Goal: Task Accomplishment & Management: Complete application form

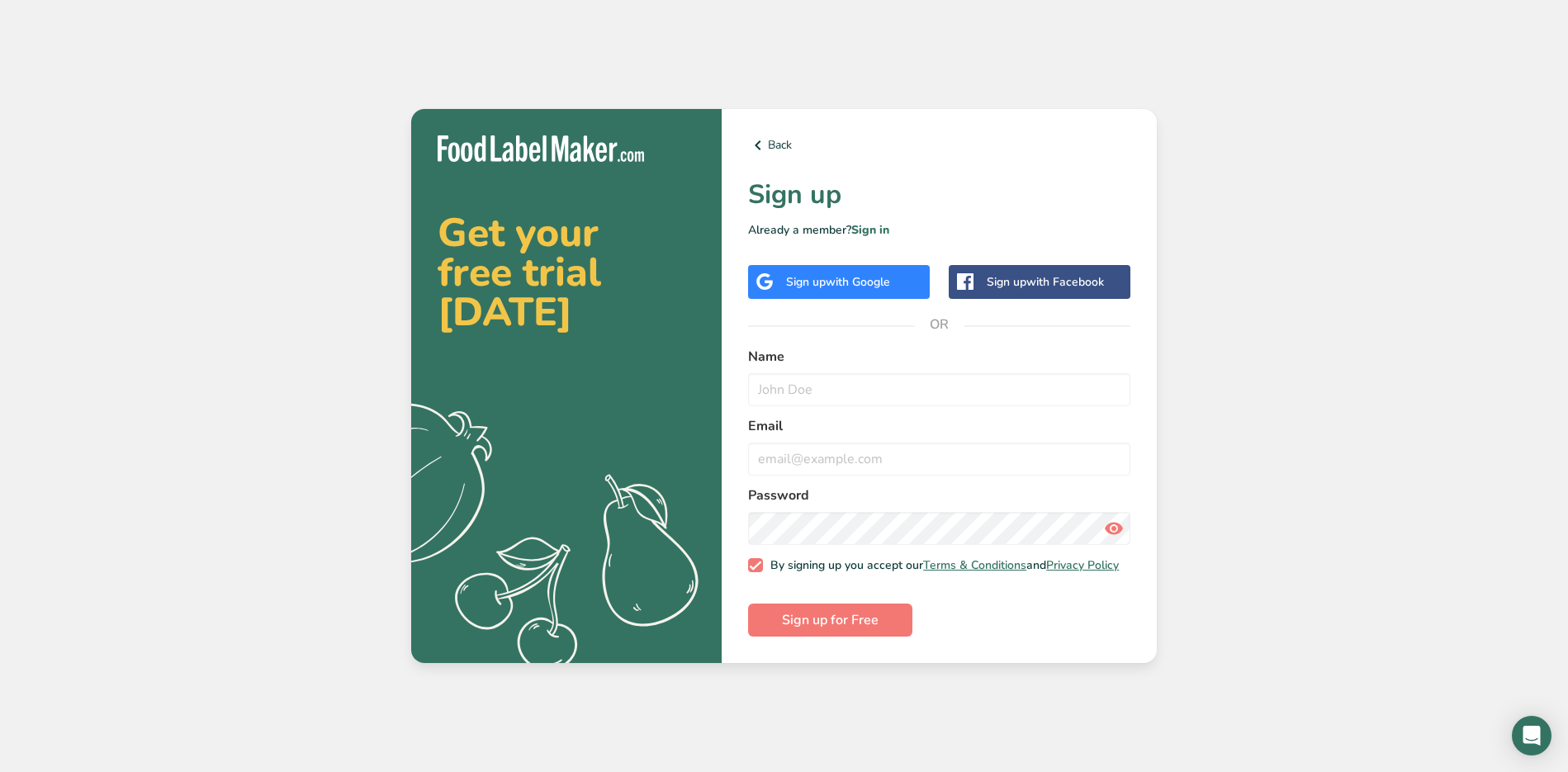
click at [865, 283] on span "with Google" at bounding box center [858, 281] width 64 height 16
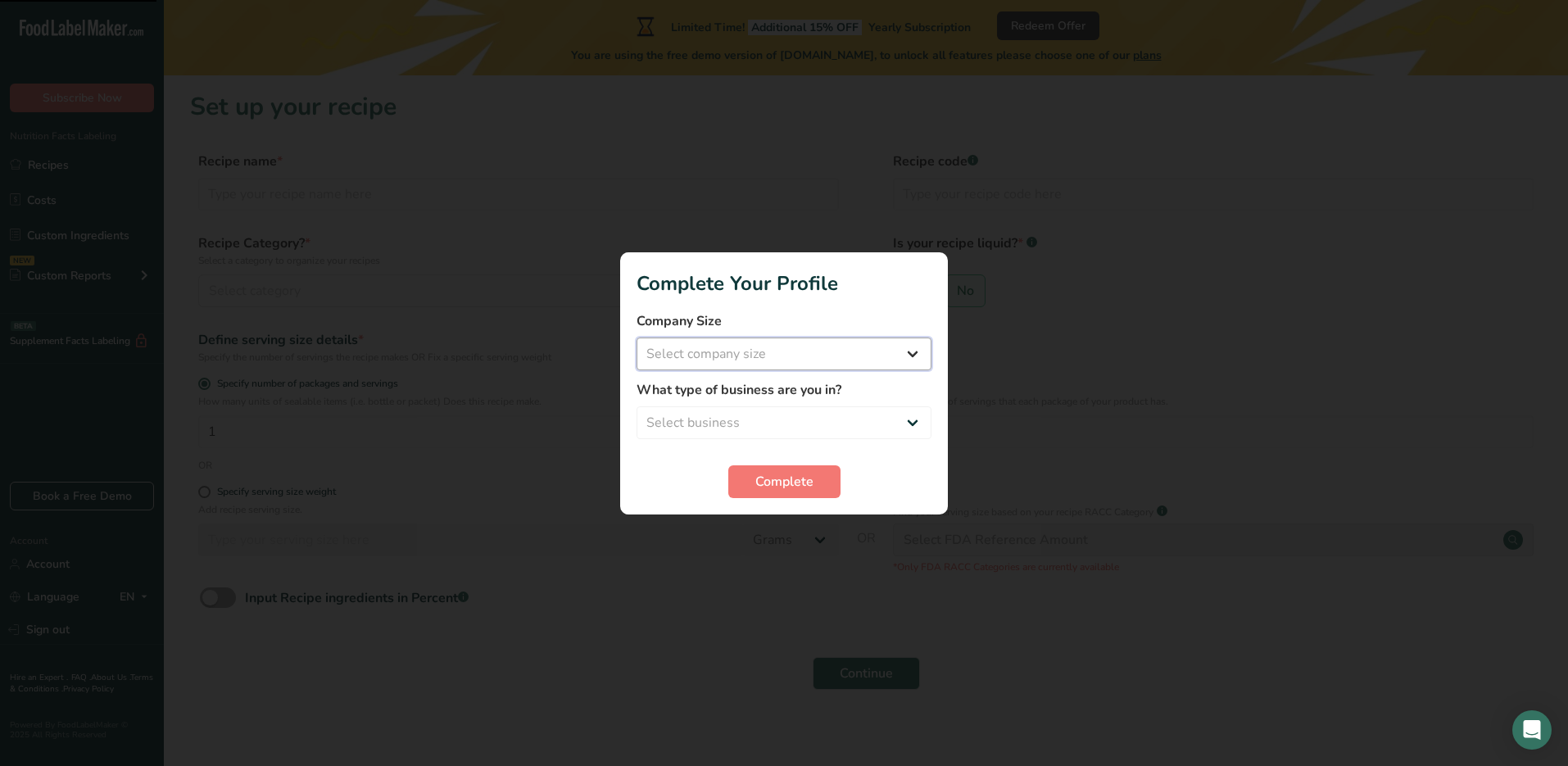
click at [791, 347] on select "Select company size Fewer than 10 Employees 10 to 50 Employees 51 to 500 Employ…" at bounding box center [784, 354] width 295 height 33
select select "1"
click at [637, 338] on select "Select company size Fewer than 10 Employees 10 to 50 Employees 51 to 500 Employ…" at bounding box center [784, 354] width 295 height 33
click at [777, 419] on select "Select business Packaged Food Manufacturer Restaurant & Cafe Bakery Meal Plans …" at bounding box center [784, 422] width 295 height 33
select select "3"
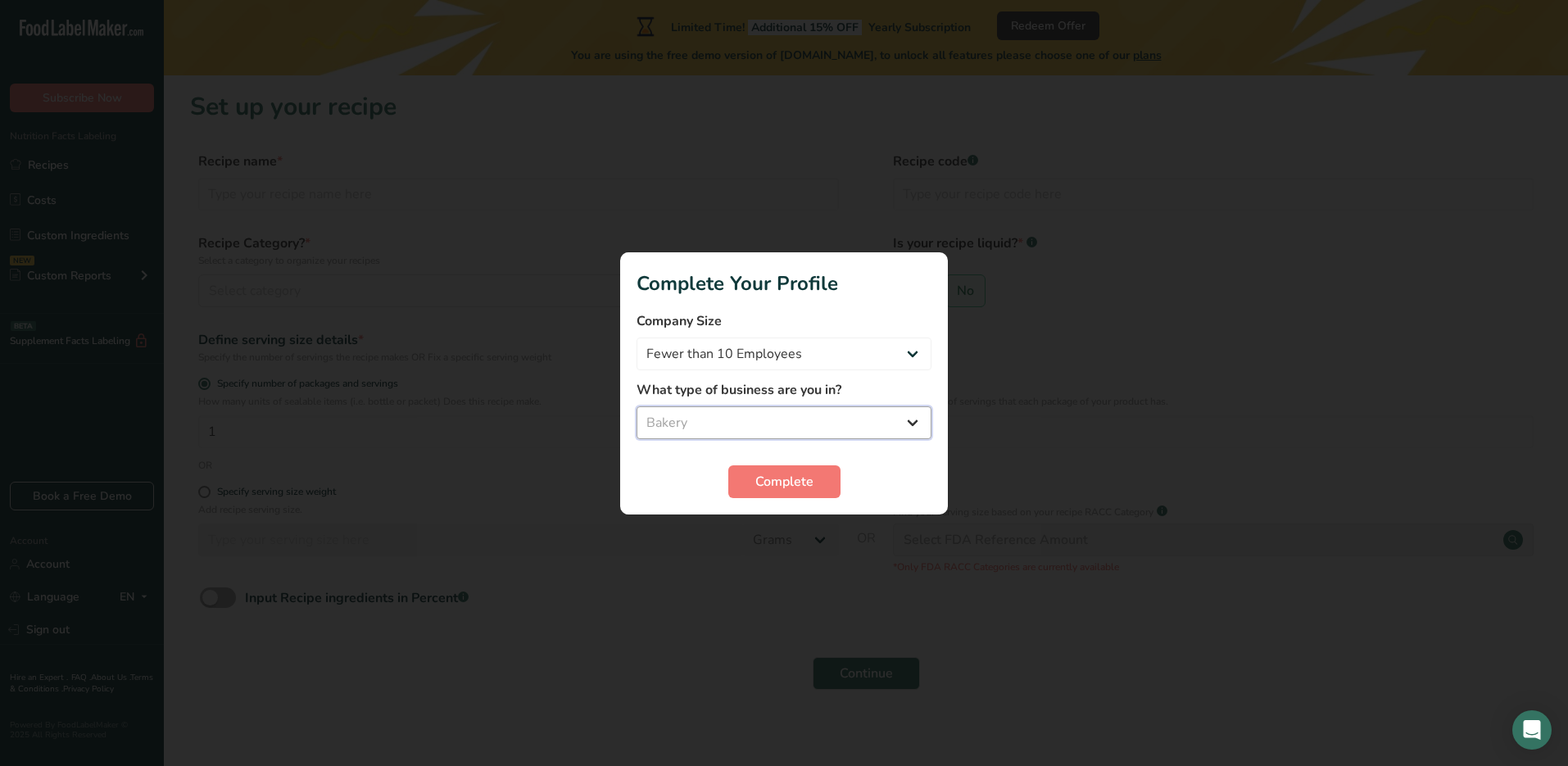
click at [637, 406] on select "Select business Packaged Food Manufacturer Restaurant & Cafe Bakery Meal Plans …" at bounding box center [784, 422] width 295 height 33
click at [770, 481] on span "Complete" at bounding box center [784, 481] width 58 height 20
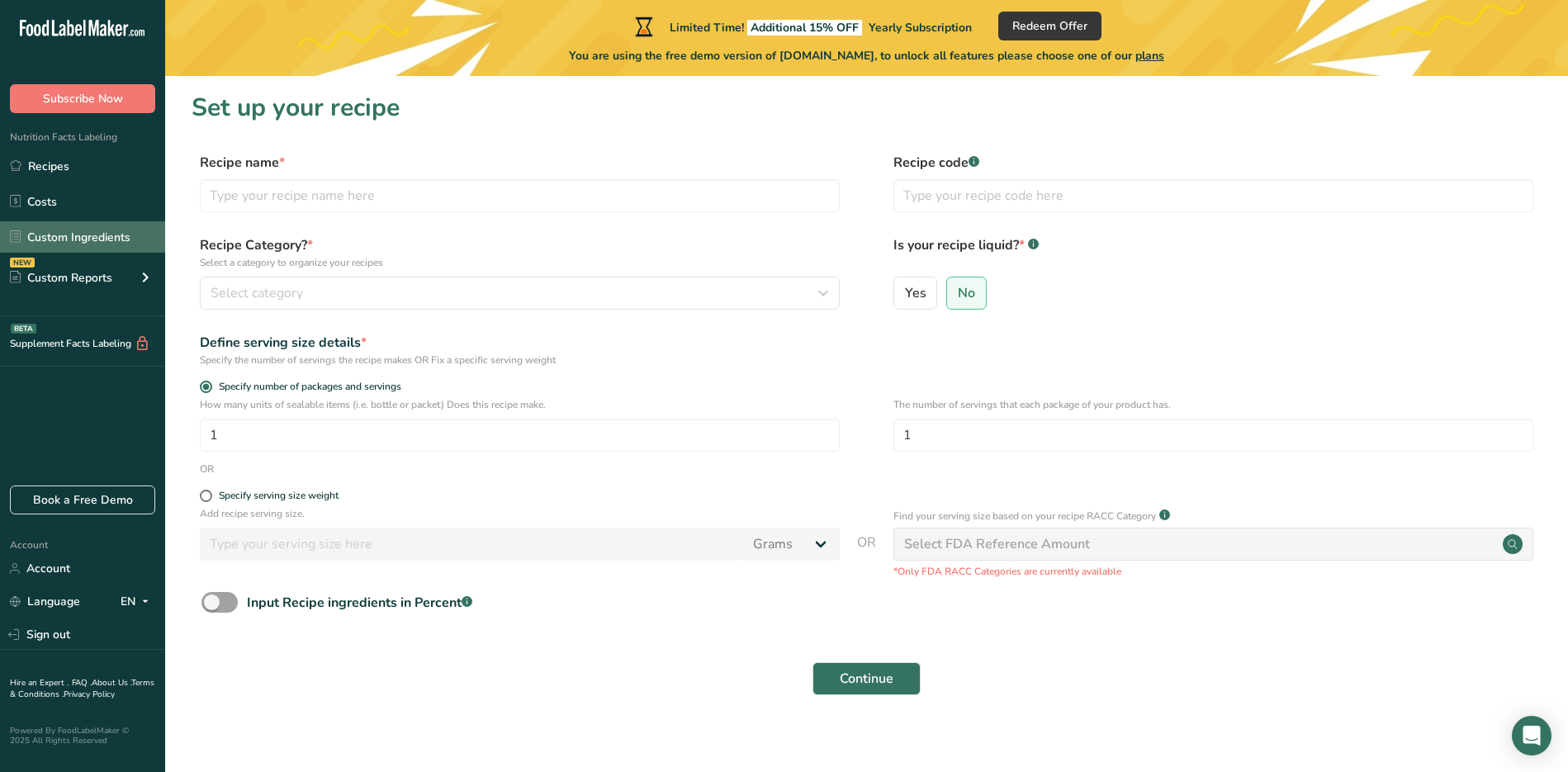
click at [69, 233] on link "Custom Ingredients" at bounding box center [83, 236] width 166 height 31
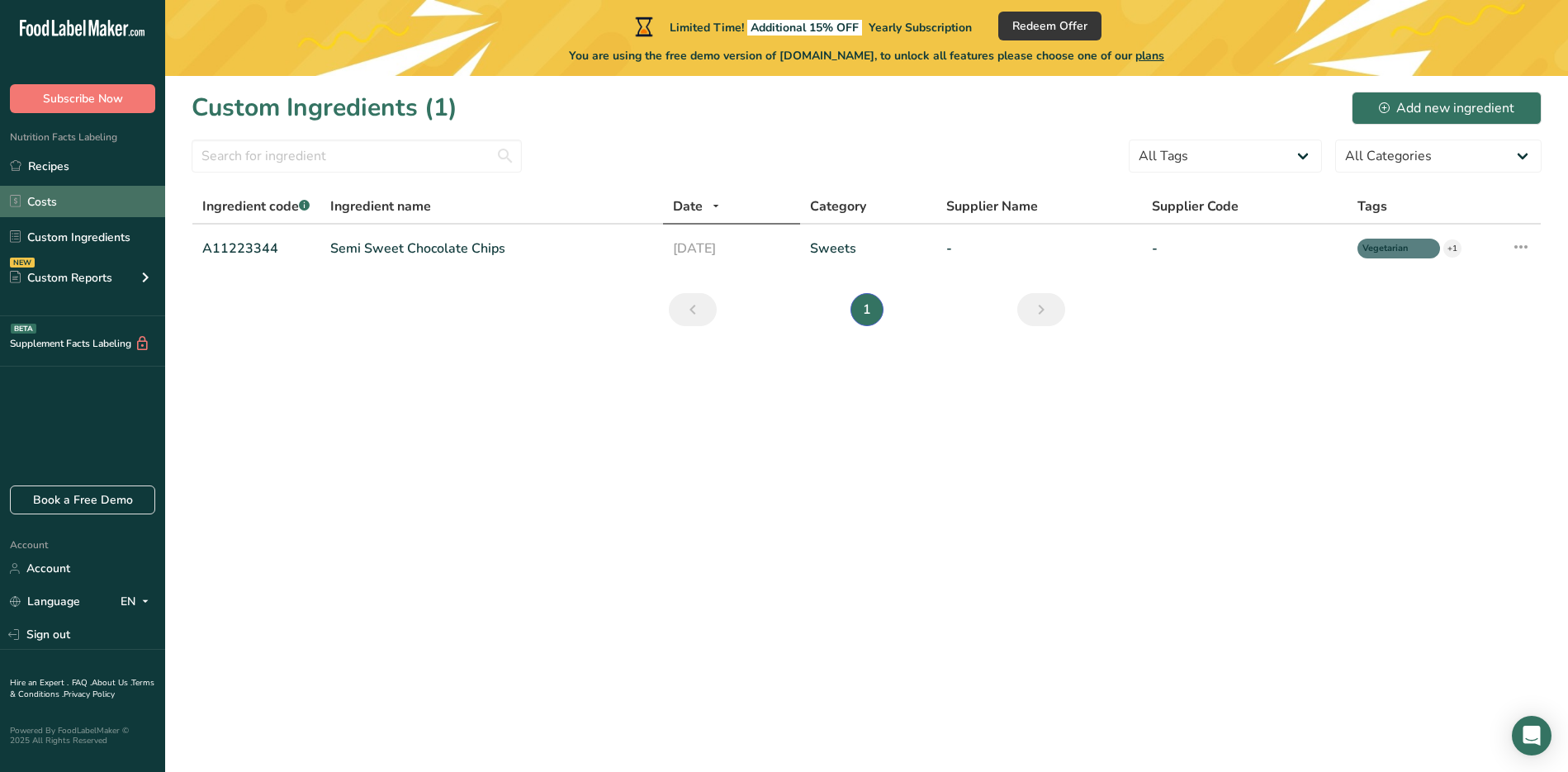
click at [78, 189] on link "Costs" at bounding box center [83, 200] width 166 height 31
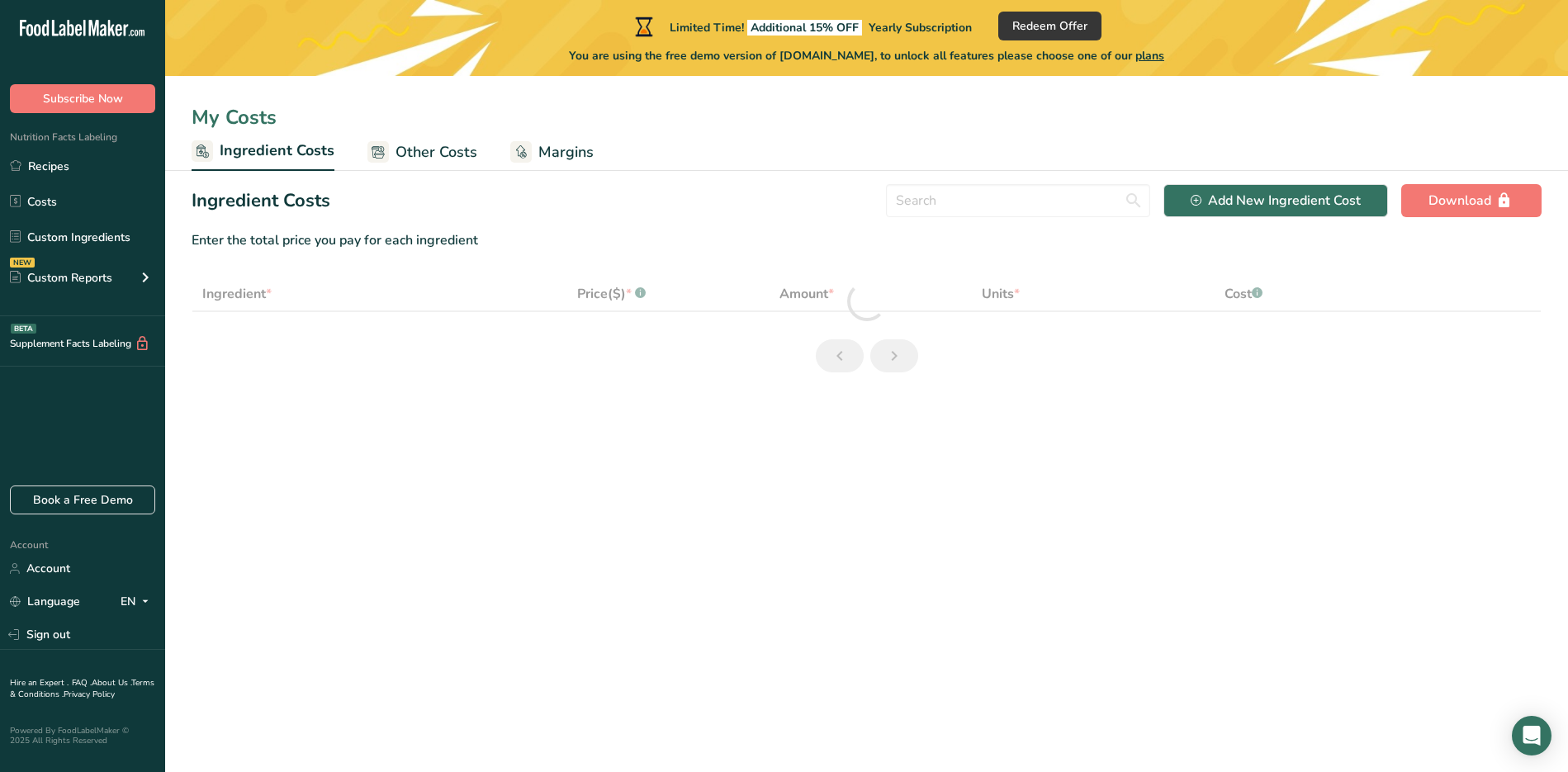
select select "1"
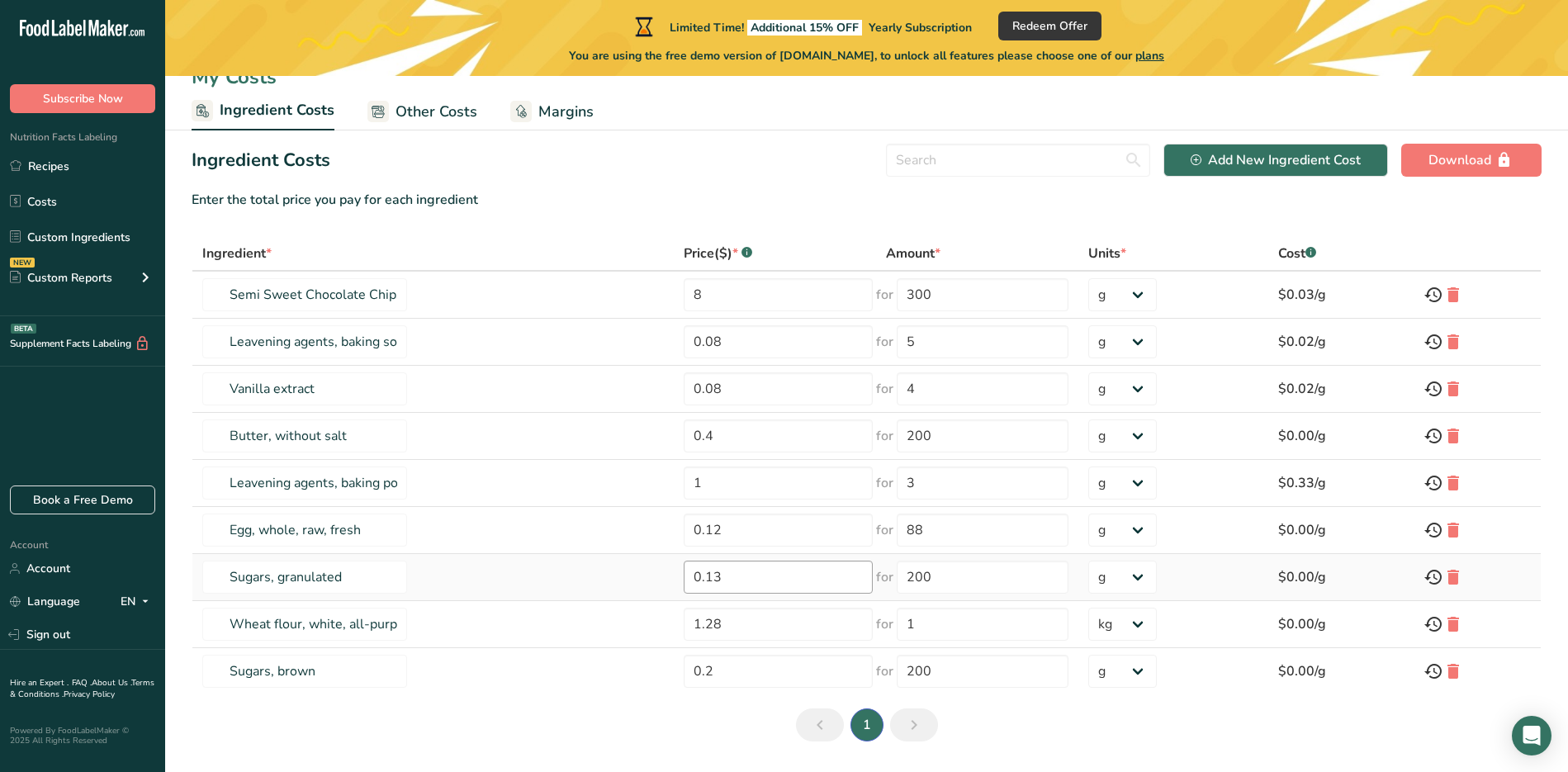
scroll to position [89, 0]
